Goal: Download file/media

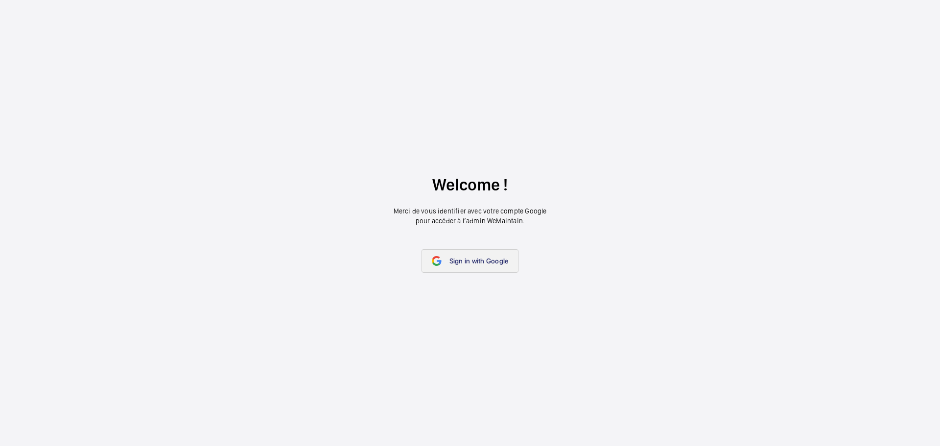
click at [470, 266] on link "Sign in with Google" at bounding box center [470, 260] width 97 height 23
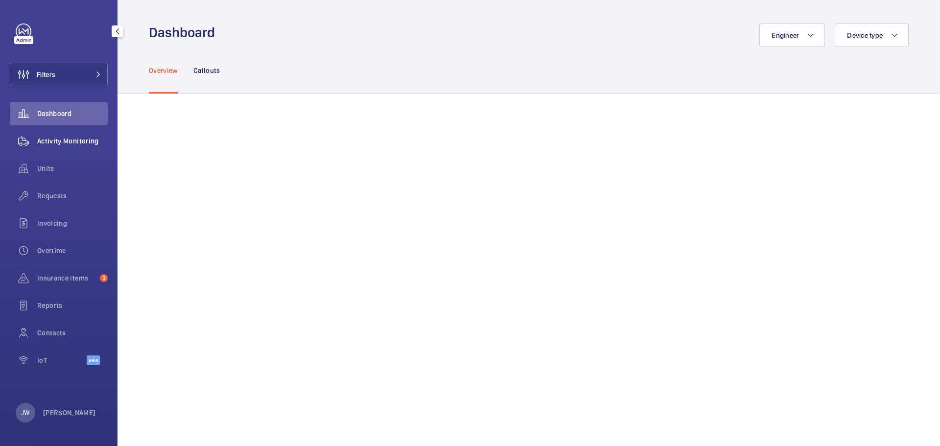
click at [86, 136] on span "Activity Monitoring" at bounding box center [72, 141] width 70 height 10
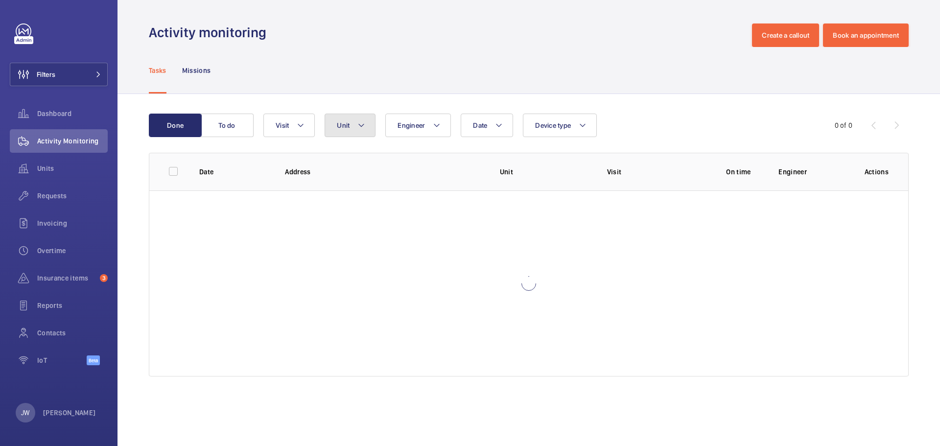
click at [362, 124] on mat-icon at bounding box center [361, 125] width 8 height 12
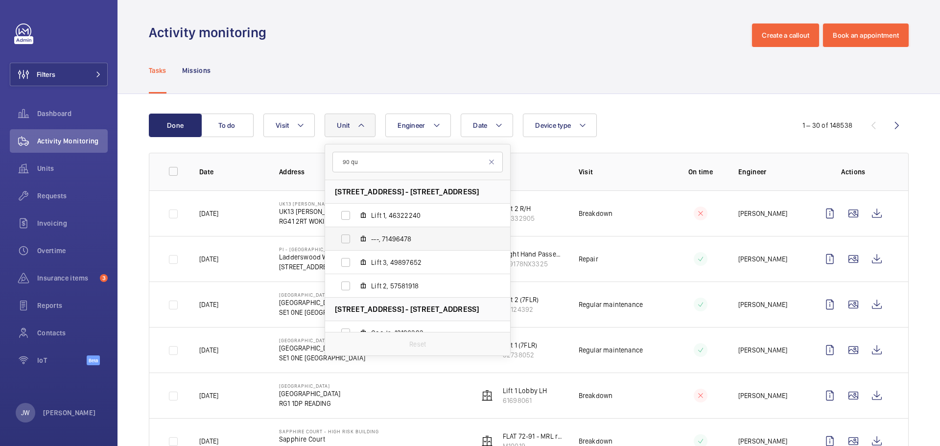
type input "90 qu"
click at [348, 237] on label "---, 71496478" at bounding box center [409, 238] width 169 height 23
click at [348, 237] on input "---, 71496478" at bounding box center [346, 239] width 20 height 20
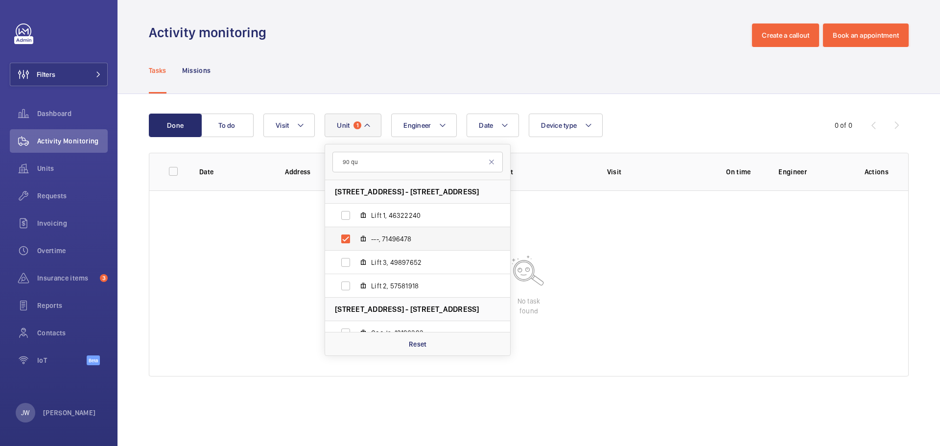
click at [348, 237] on label "---, 71496478" at bounding box center [409, 238] width 169 height 23
click at [348, 237] on input "---, 71496478" at bounding box center [346, 239] width 20 height 20
checkbox input "false"
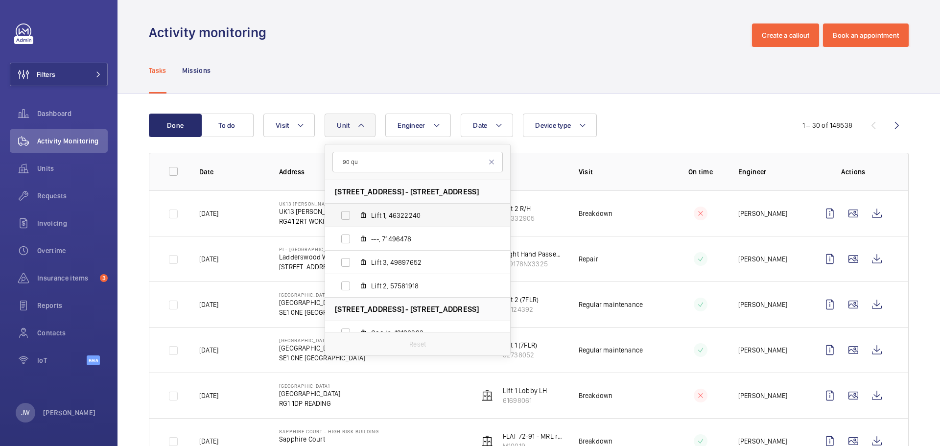
click at [346, 218] on label "Lift 1, 46322240" at bounding box center [409, 215] width 169 height 23
click at [346, 218] on input "Lift 1, 46322240" at bounding box center [346, 216] width 20 height 20
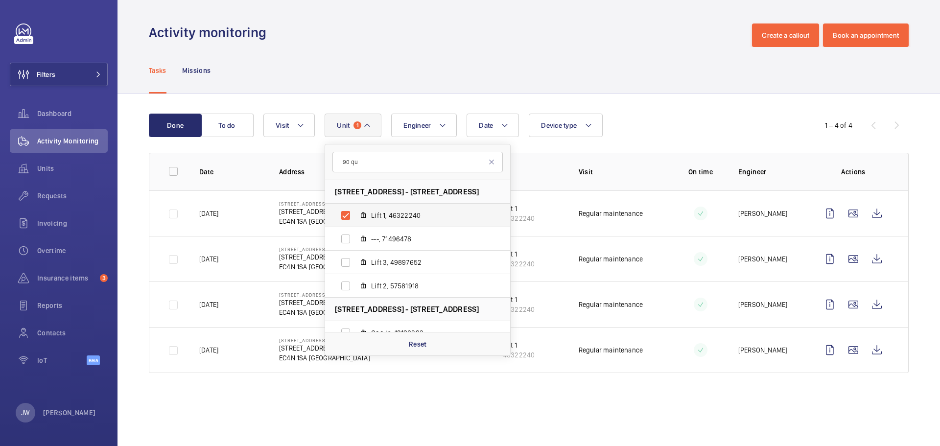
click at [346, 218] on label "Lift 1, 46322240" at bounding box center [409, 215] width 169 height 23
click at [346, 218] on input "Lift 1, 46322240" at bounding box center [346, 216] width 20 height 20
checkbox input "false"
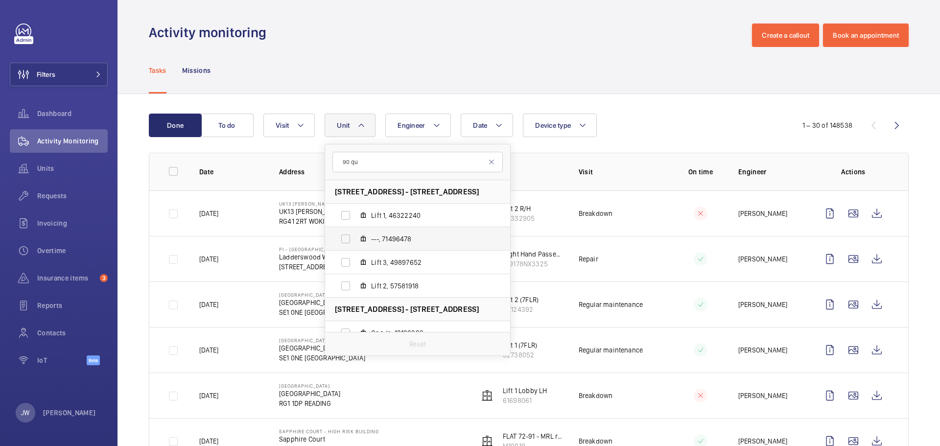
click at [343, 237] on label "---, 71496478" at bounding box center [409, 238] width 169 height 23
click at [343, 237] on input "---, 71496478" at bounding box center [346, 239] width 20 height 20
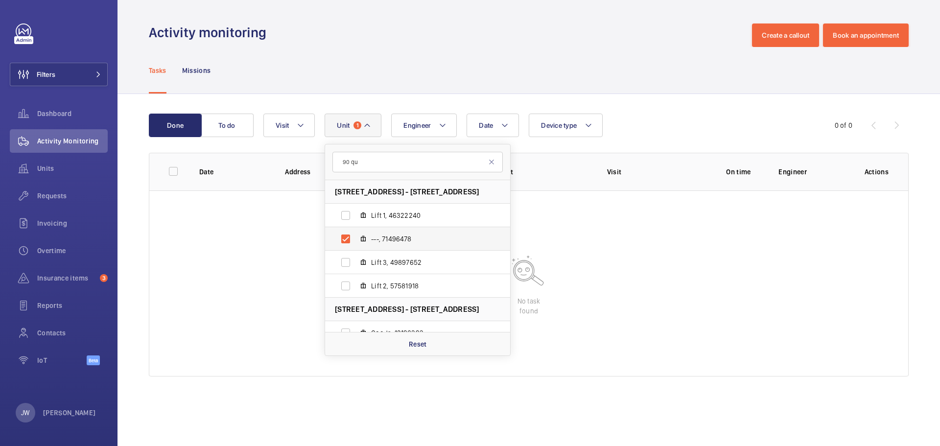
click at [343, 237] on label "---, 71496478" at bounding box center [409, 238] width 169 height 23
click at [343, 237] on input "---, 71496478" at bounding box center [346, 239] width 20 height 20
checkbox input "false"
click at [347, 261] on label "Lift 3, 49897652" at bounding box center [409, 262] width 169 height 23
click at [347, 261] on input "Lift 3, 49897652" at bounding box center [346, 263] width 20 height 20
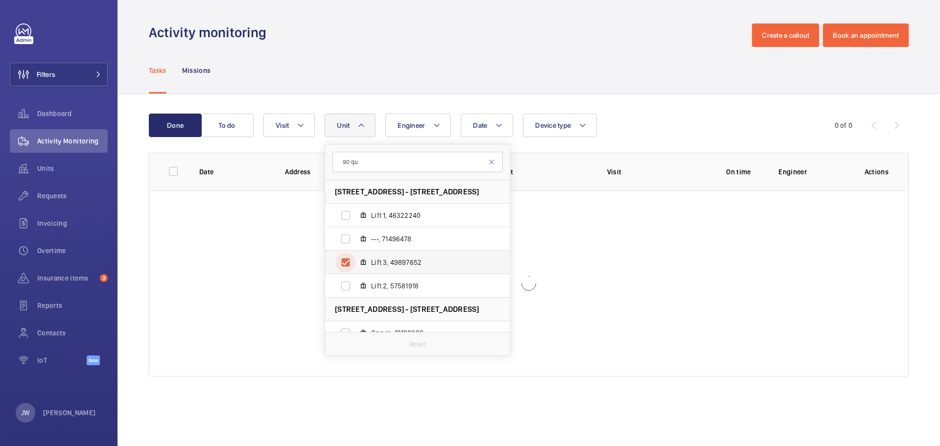
checkbox input "true"
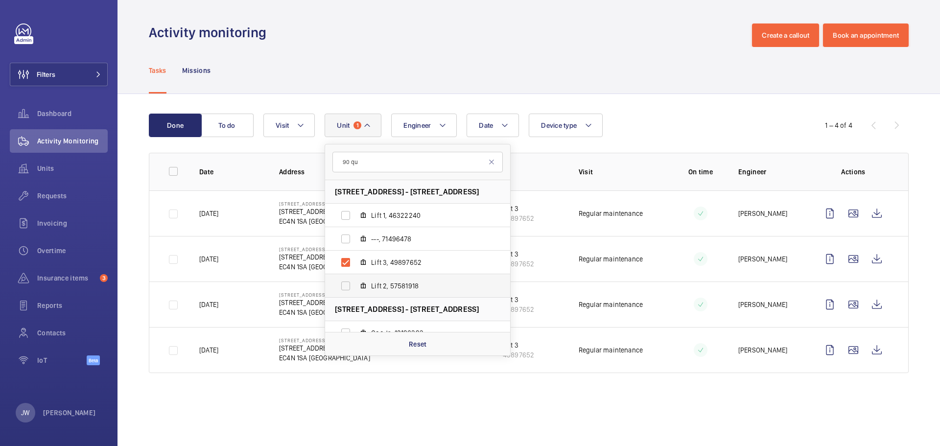
click at [346, 282] on label "Lift 2, 57581918" at bounding box center [409, 285] width 169 height 23
click at [346, 282] on input "Lift 2, 57581918" at bounding box center [346, 286] width 20 height 20
checkbox input "true"
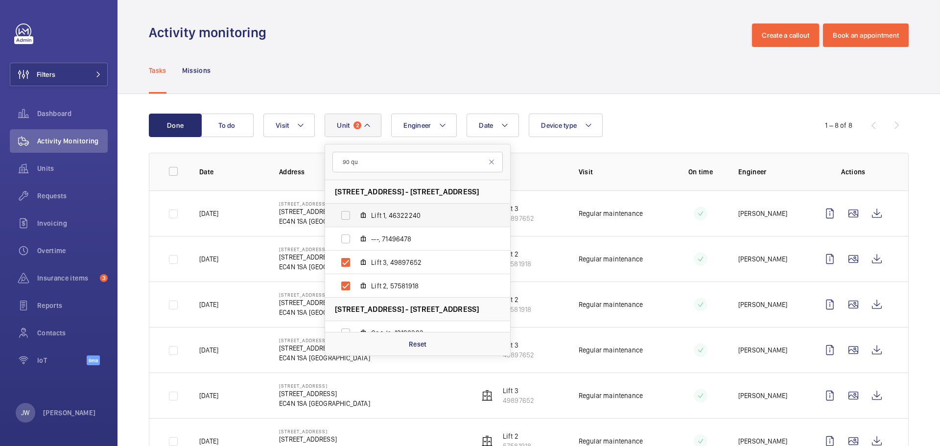
click at [346, 218] on label "Lift 1, 46322240" at bounding box center [409, 215] width 169 height 23
click at [346, 218] on input "Lift 1, 46322240" at bounding box center [346, 216] width 20 height 20
checkbox input "true"
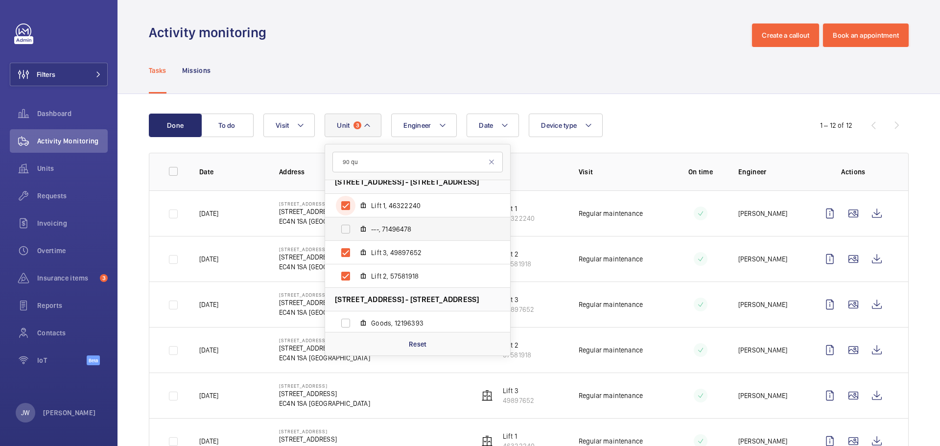
scroll to position [13, 0]
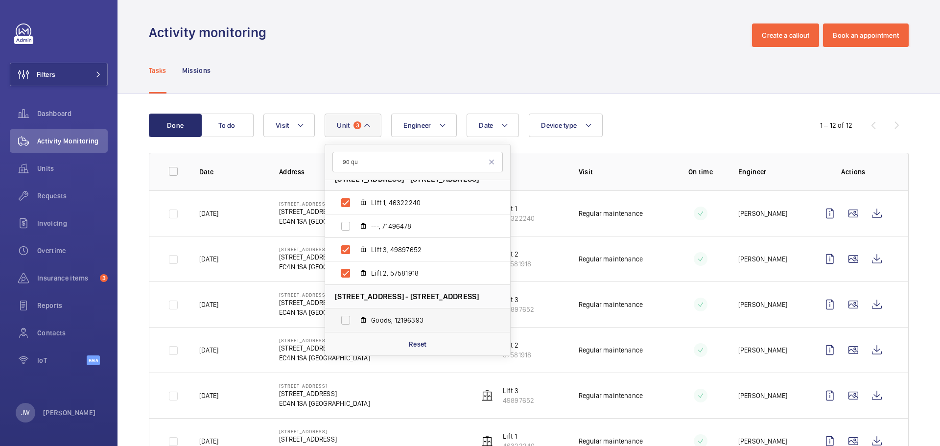
click at [348, 319] on label "Goods, 12196393" at bounding box center [409, 319] width 169 height 23
click at [348, 319] on input "Goods, 12196393" at bounding box center [346, 320] width 20 height 20
checkbox input "true"
click at [564, 253] on td "Regular maintenance" at bounding box center [613, 259] width 100 height 46
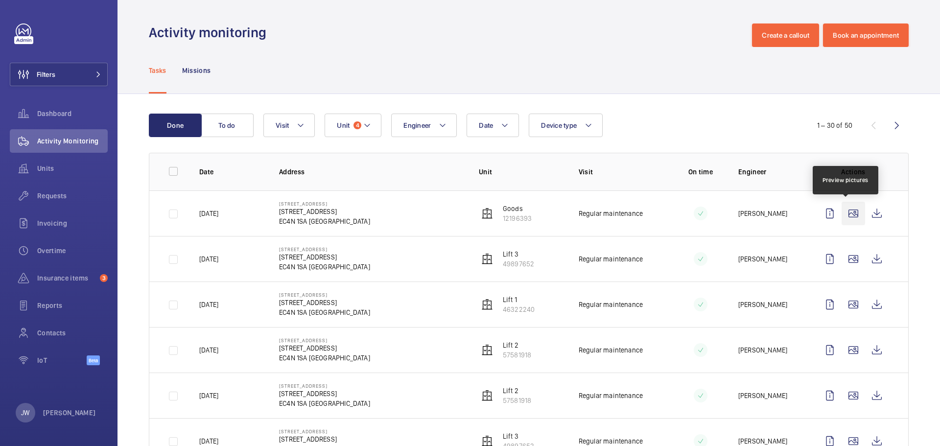
click at [845, 218] on wm-front-icon-button at bounding box center [853, 213] width 23 height 23
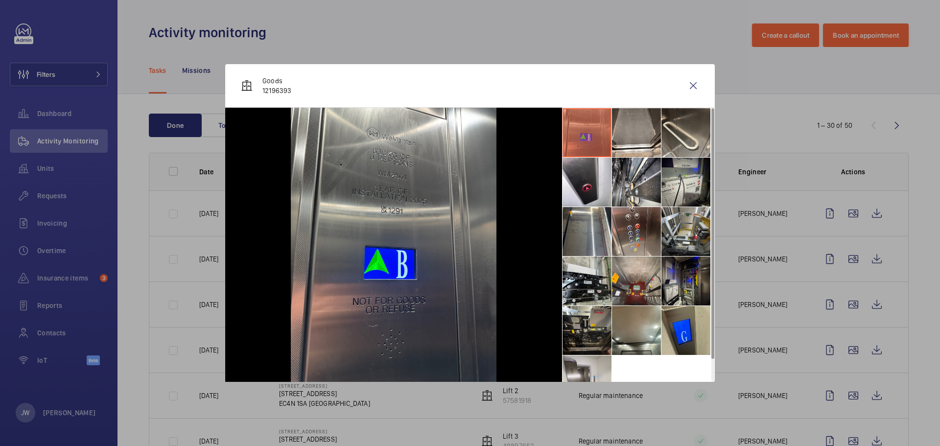
click at [797, 215] on div at bounding box center [470, 223] width 940 height 446
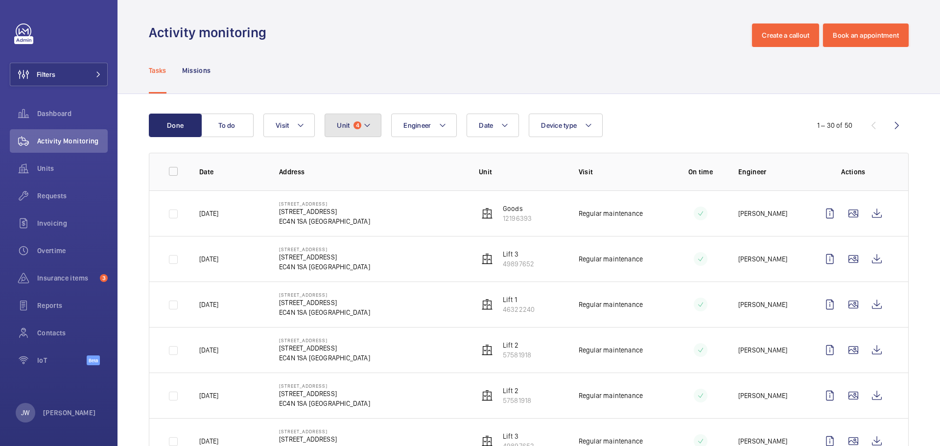
click at [368, 125] on mat-icon at bounding box center [367, 125] width 8 height 12
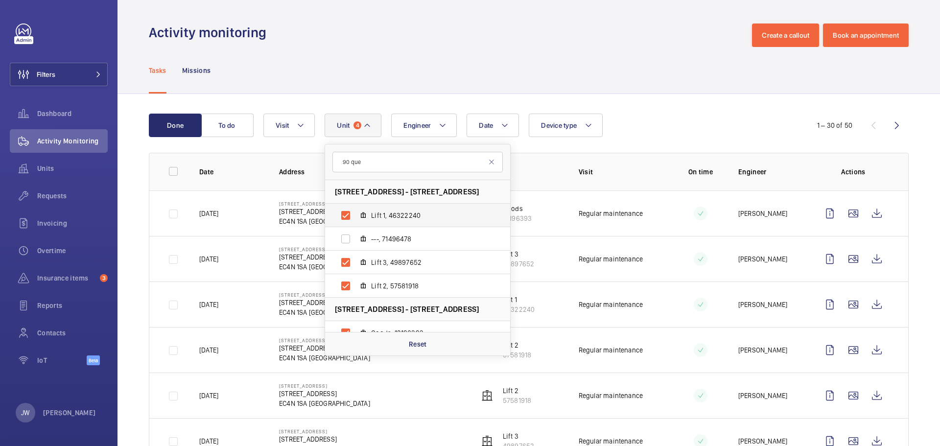
type input "90 que"
click at [349, 215] on label "Lift 1, 46322240" at bounding box center [409, 215] width 169 height 23
click at [349, 215] on input "Lift 1, 46322240" at bounding box center [346, 216] width 20 height 20
checkbox input "false"
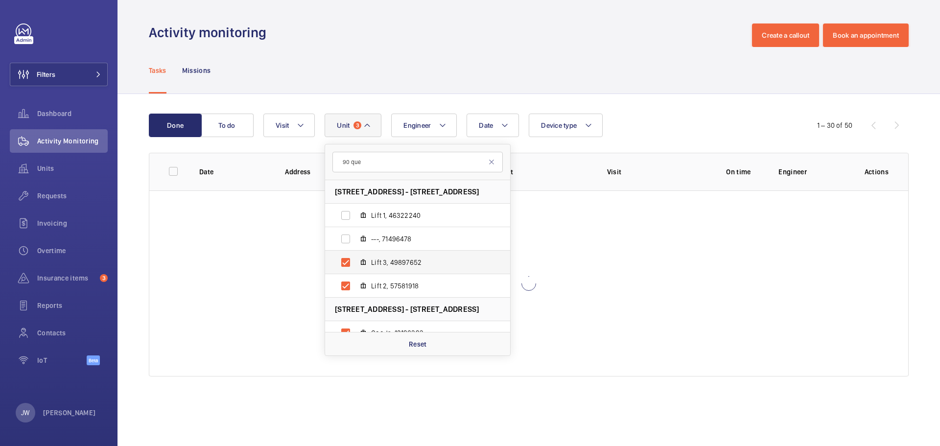
click at [345, 261] on label "Lift 3, 49897652" at bounding box center [409, 262] width 169 height 23
click at [345, 261] on input "Lift 3, 49897652" at bounding box center [346, 263] width 20 height 20
checkbox input "false"
click at [345, 286] on label "Lift 2, 57581918" at bounding box center [409, 285] width 169 height 23
click at [345, 286] on input "Lift 2, 57581918" at bounding box center [346, 286] width 20 height 20
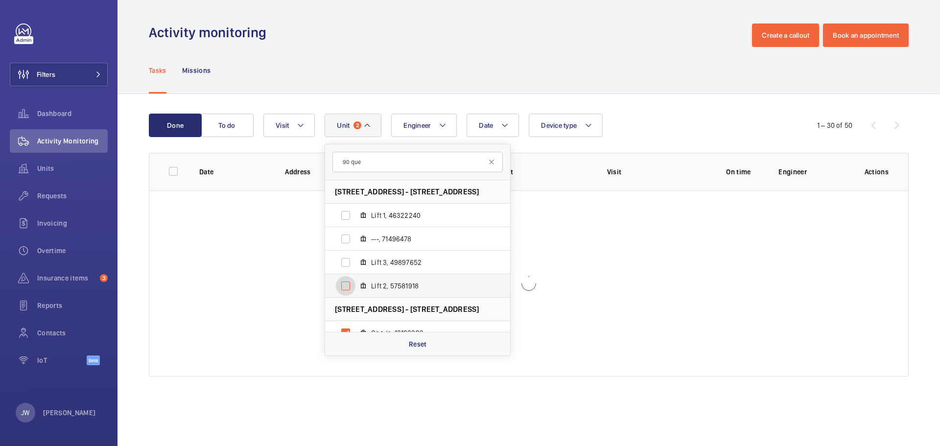
checkbox input "false"
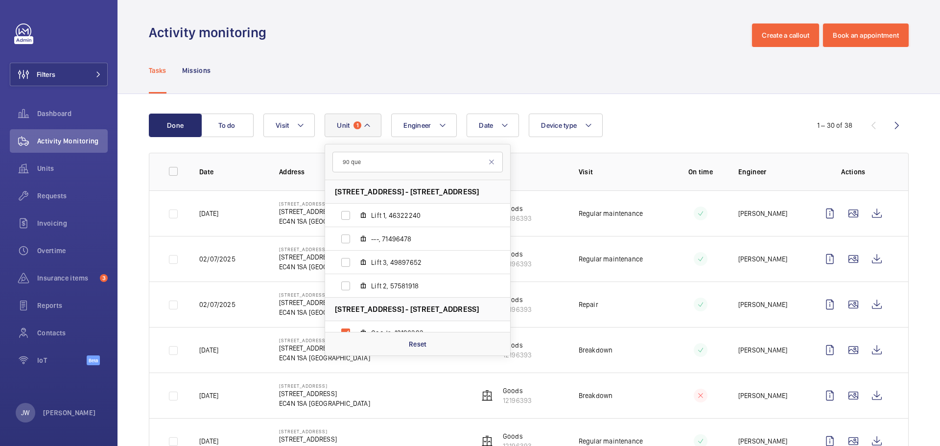
click at [549, 214] on td "Goods 12196393" at bounding box center [513, 213] width 100 height 46
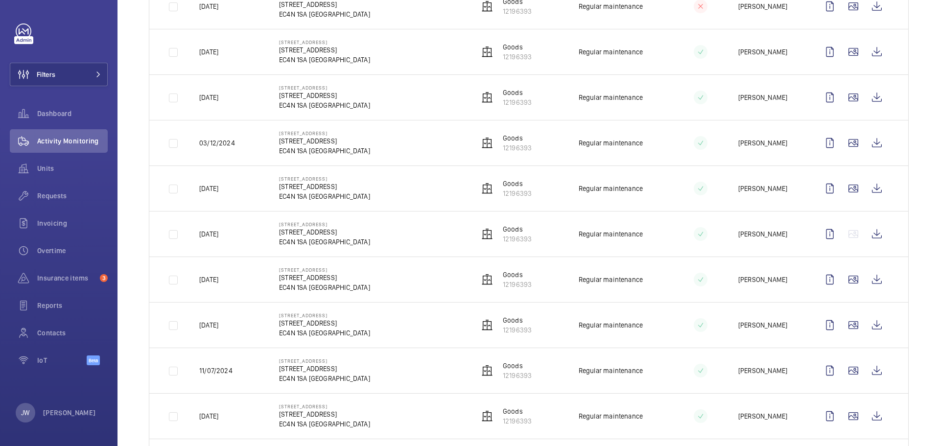
scroll to position [587, 0]
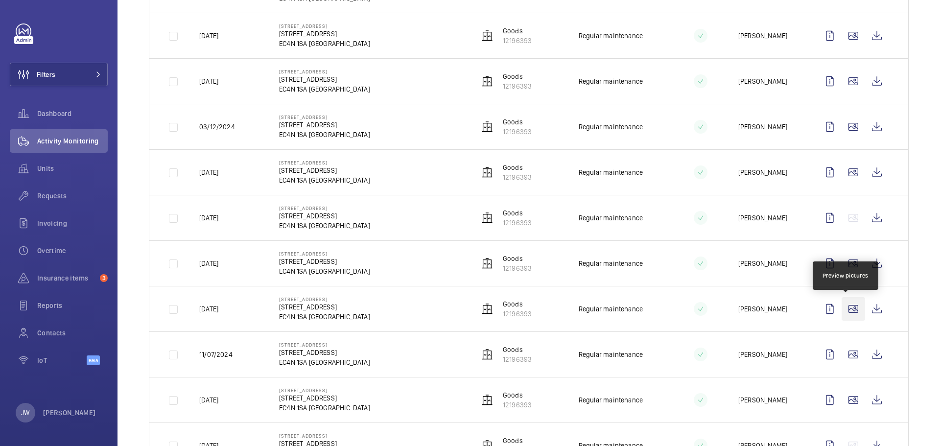
click at [844, 306] on wm-front-icon-button at bounding box center [853, 308] width 23 height 23
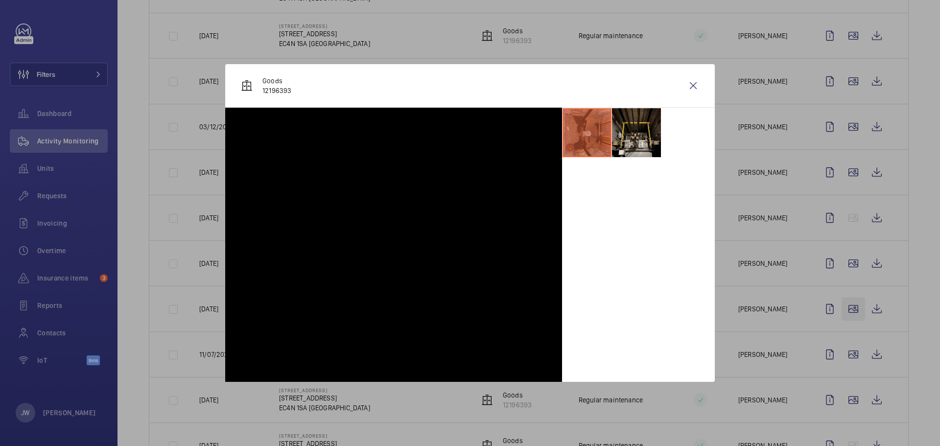
click at [844, 306] on div at bounding box center [470, 223] width 940 height 446
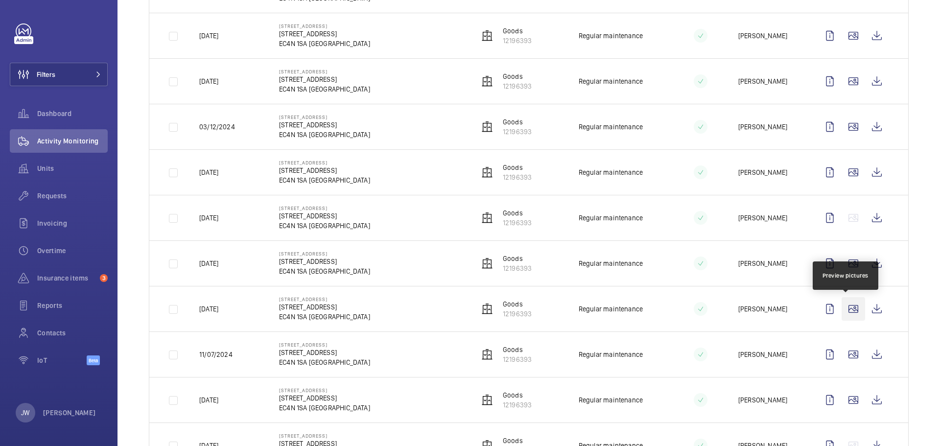
click at [843, 306] on wm-front-icon-button at bounding box center [853, 308] width 23 height 23
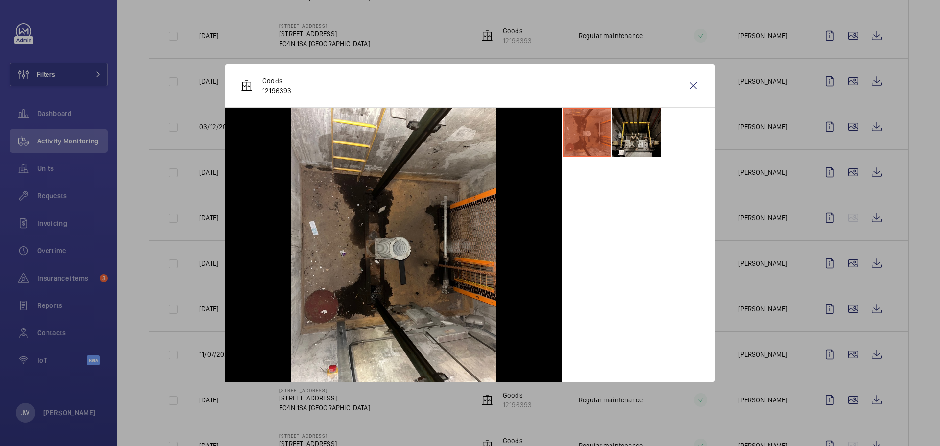
click at [744, 241] on div at bounding box center [470, 223] width 940 height 446
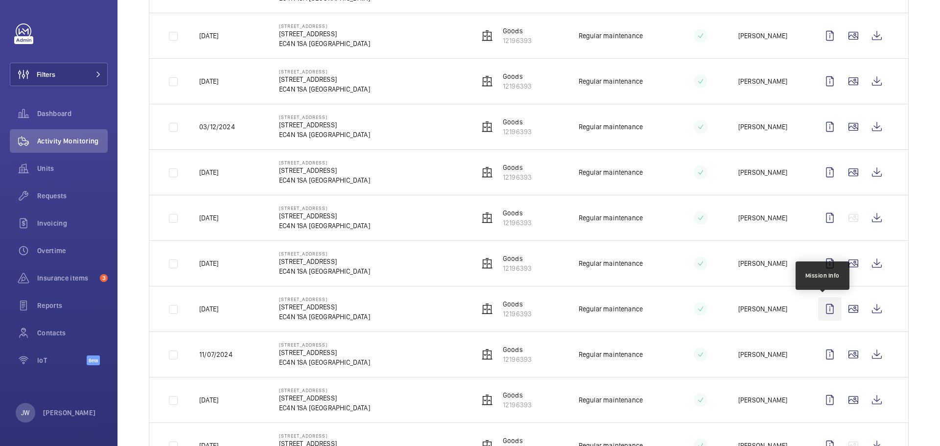
click at [822, 304] on wm-front-icon-button at bounding box center [829, 308] width 23 height 23
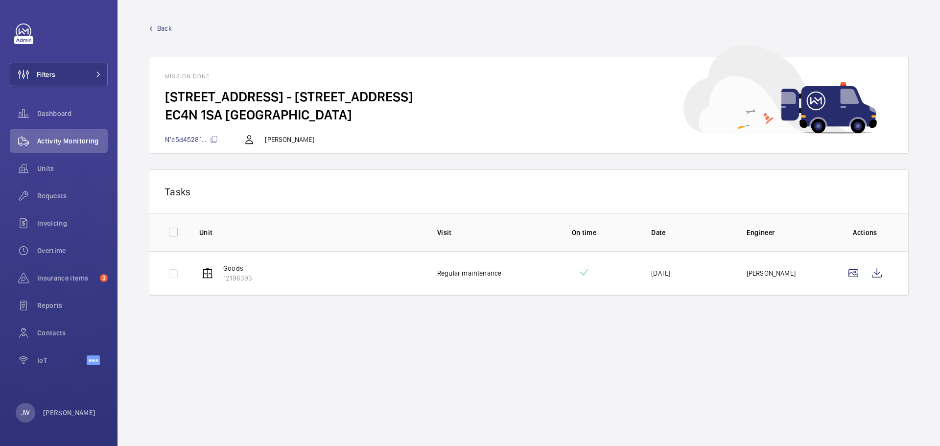
click at [161, 32] on span "Back" at bounding box center [164, 28] width 15 height 10
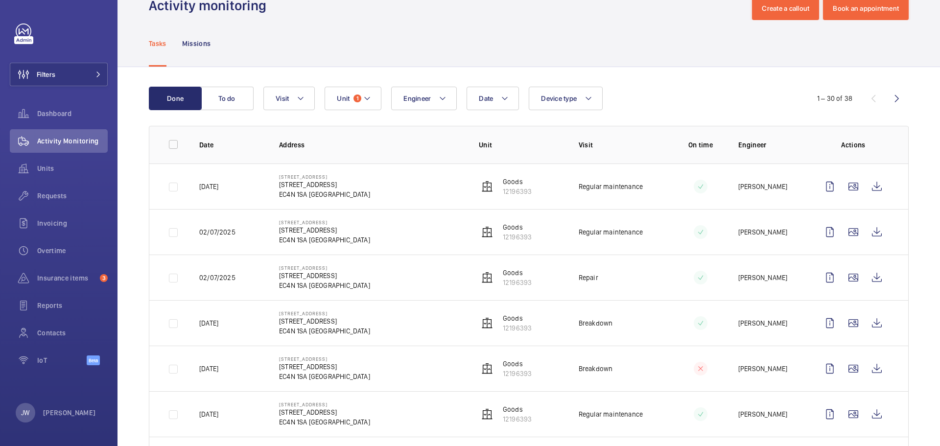
scroll to position [49, 0]
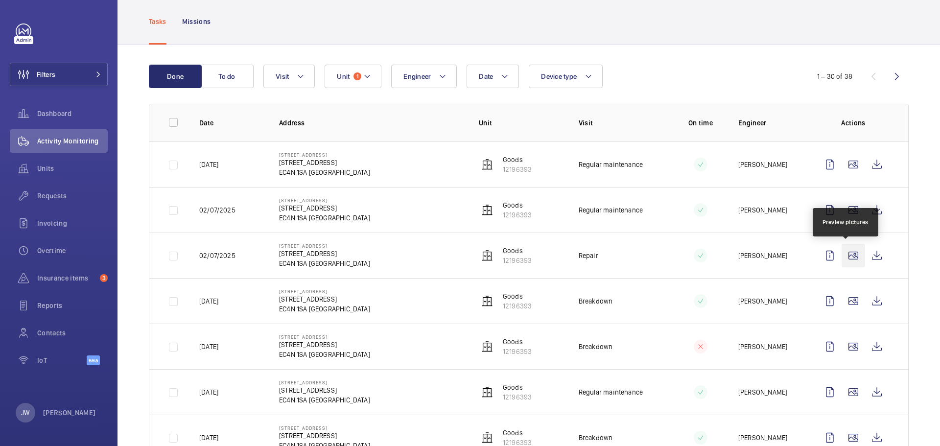
click at [847, 254] on wm-front-icon-button at bounding box center [853, 255] width 23 height 23
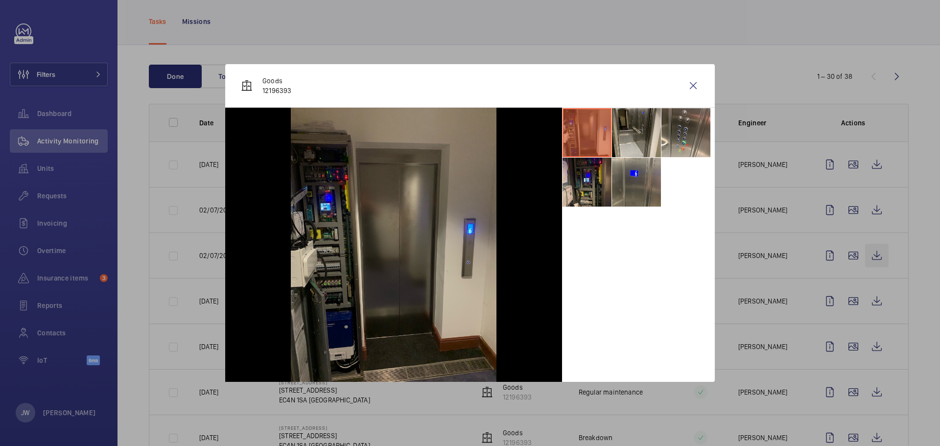
drag, startPoint x: 804, startPoint y: 255, endPoint x: 860, endPoint y: 259, distance: 56.0
click at [805, 255] on div at bounding box center [470, 223] width 940 height 446
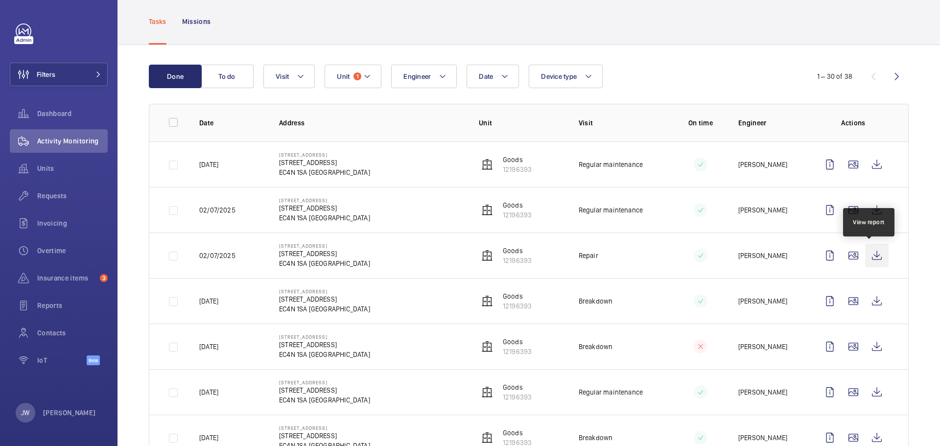
click at [870, 254] on wm-front-icon-button at bounding box center [876, 255] width 23 height 23
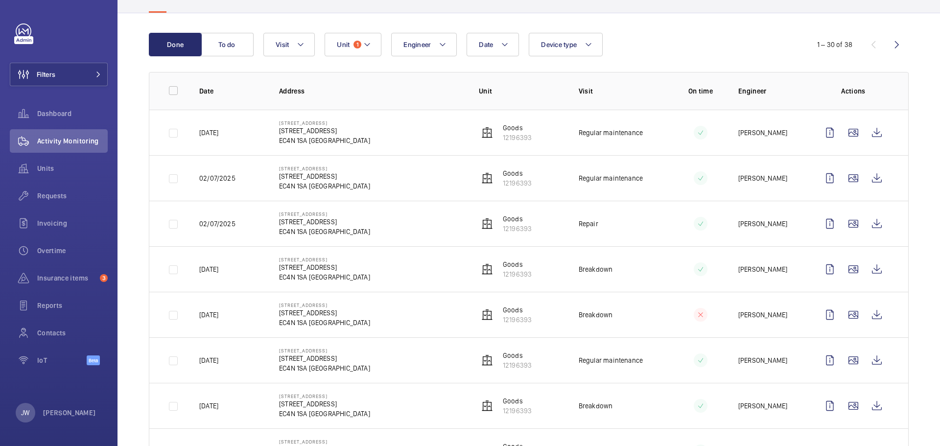
scroll to position [98, 0]
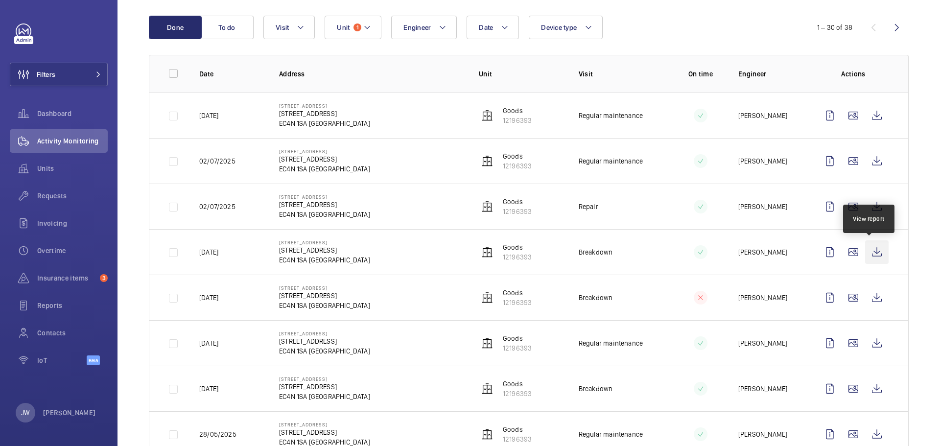
click at [868, 252] on wm-front-icon-button at bounding box center [876, 251] width 23 height 23
click at [871, 202] on wm-front-icon-button at bounding box center [876, 206] width 23 height 23
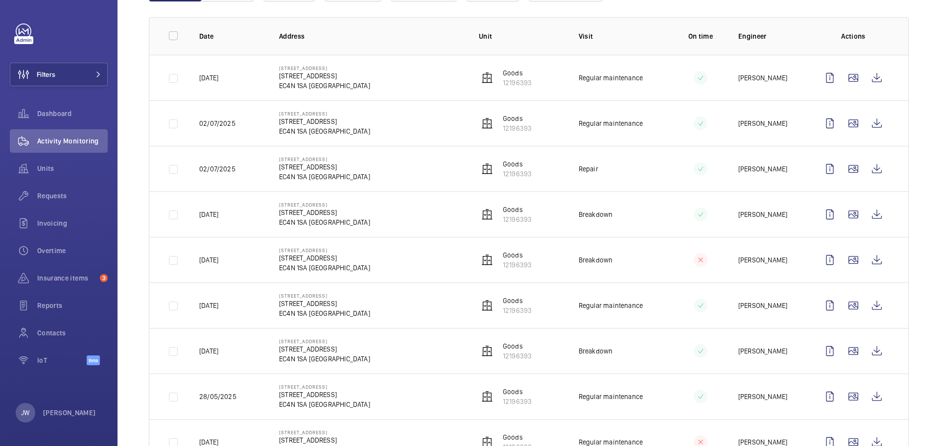
scroll to position [147, 0]
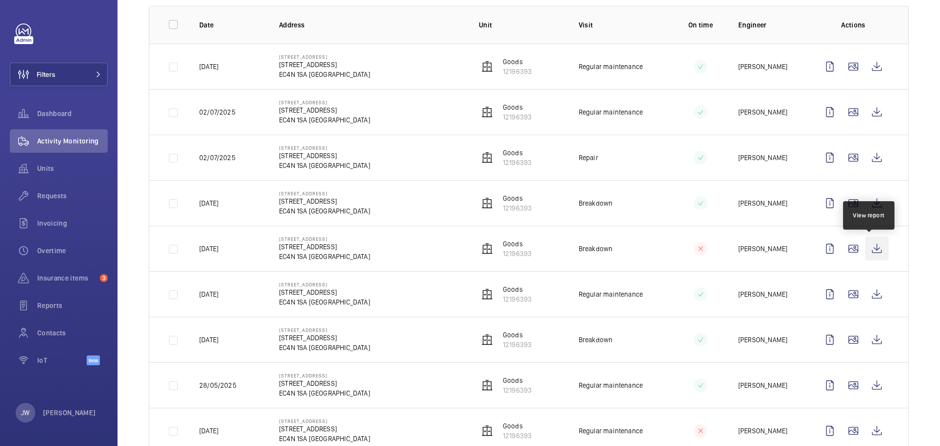
click at [871, 250] on wm-front-icon-button at bounding box center [876, 248] width 23 height 23
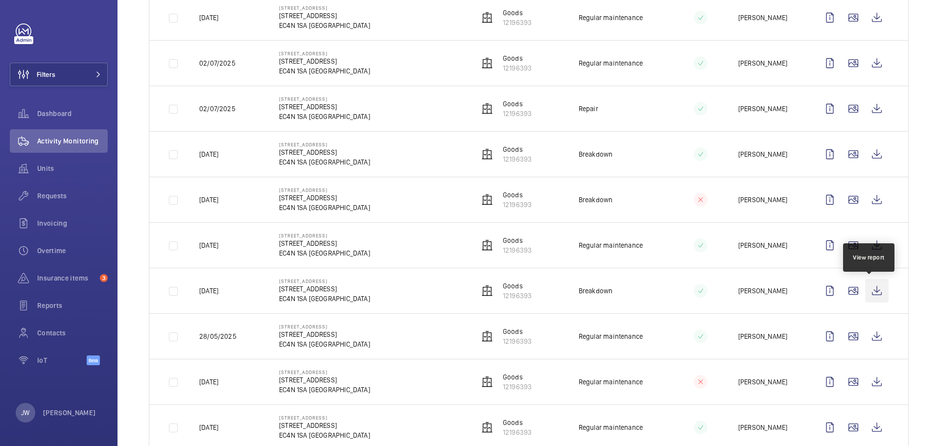
click at [867, 288] on wm-front-icon-button at bounding box center [876, 290] width 23 height 23
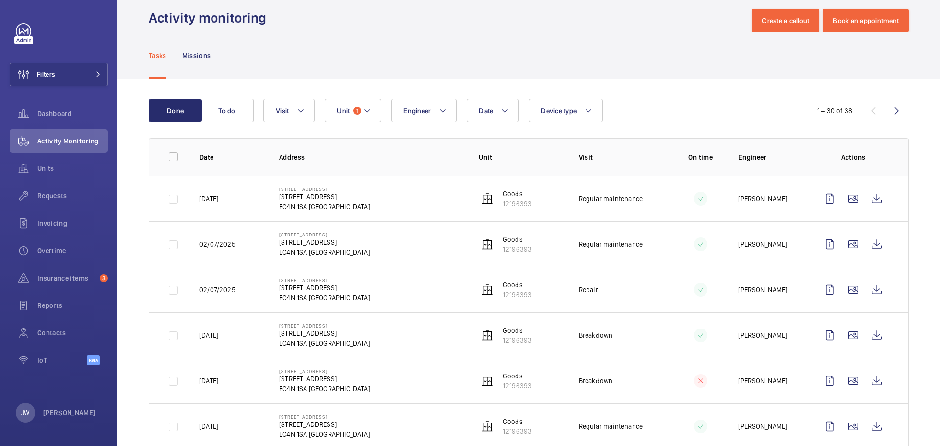
scroll to position [0, 0]
